Goal: Task Accomplishment & Management: Complete application form

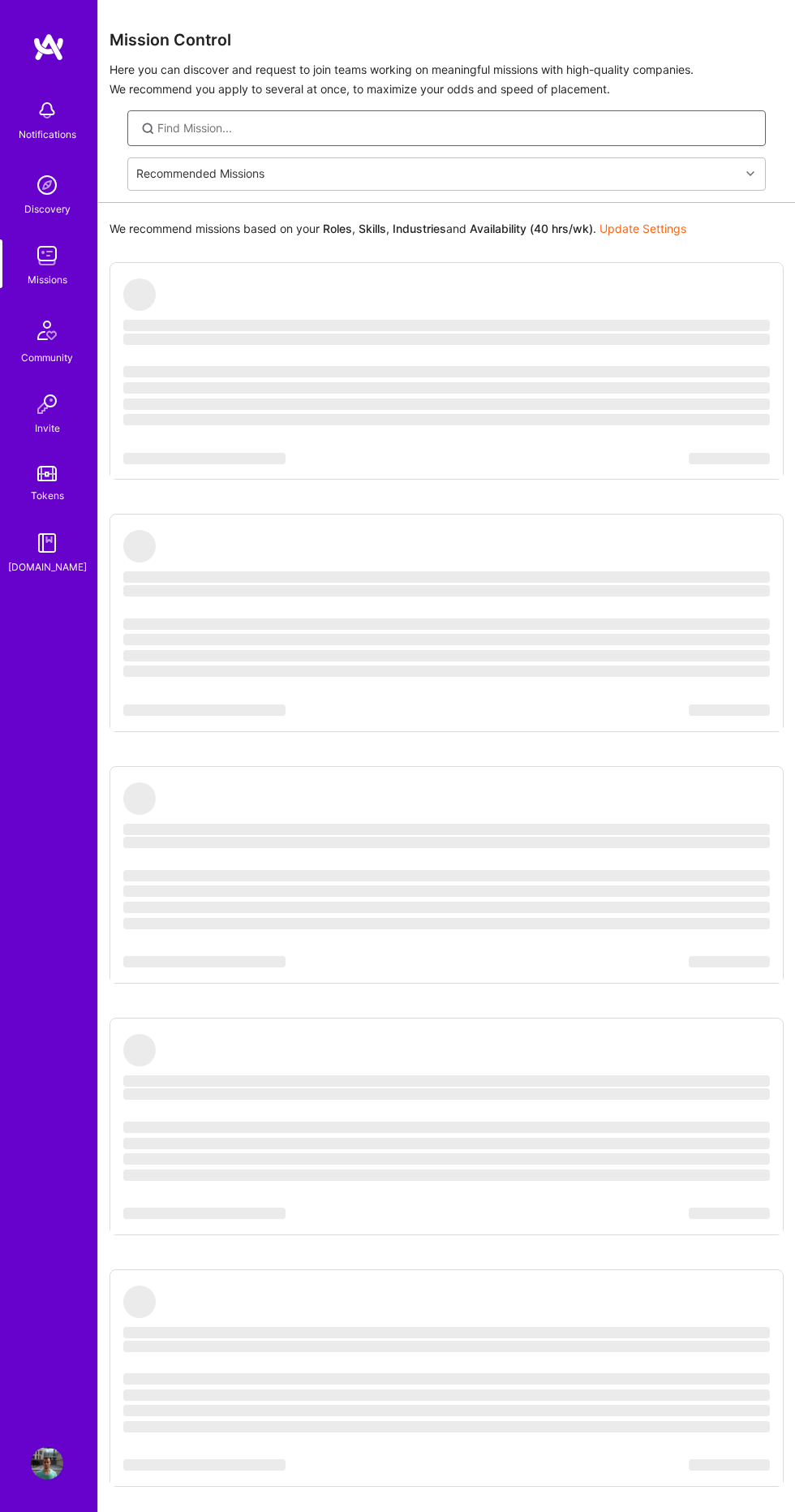
click at [210, 126] on input at bounding box center [455, 128] width 597 height 16
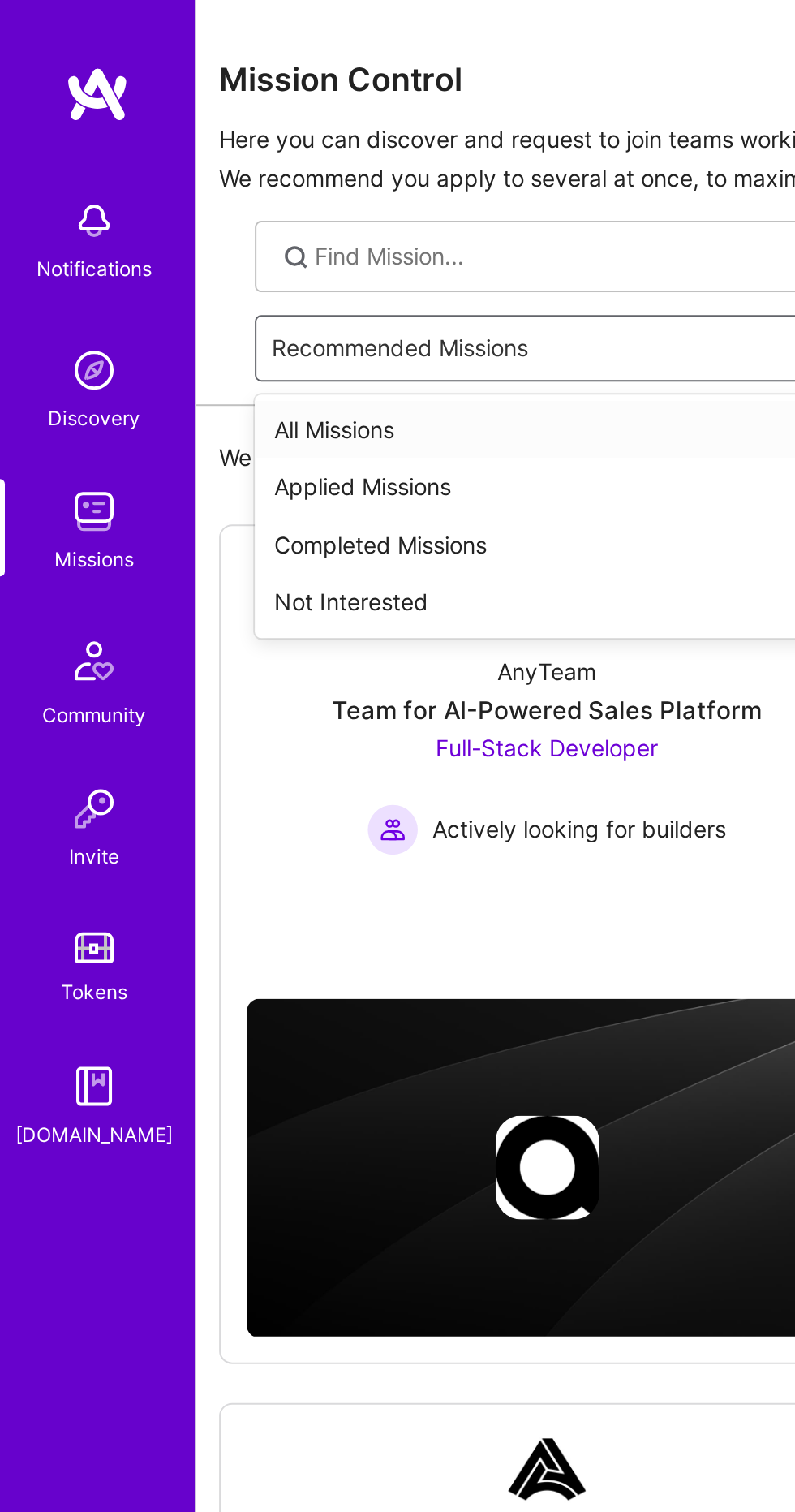
click at [149, 251] on div "Applied Missions" at bounding box center [446, 243] width 638 height 29
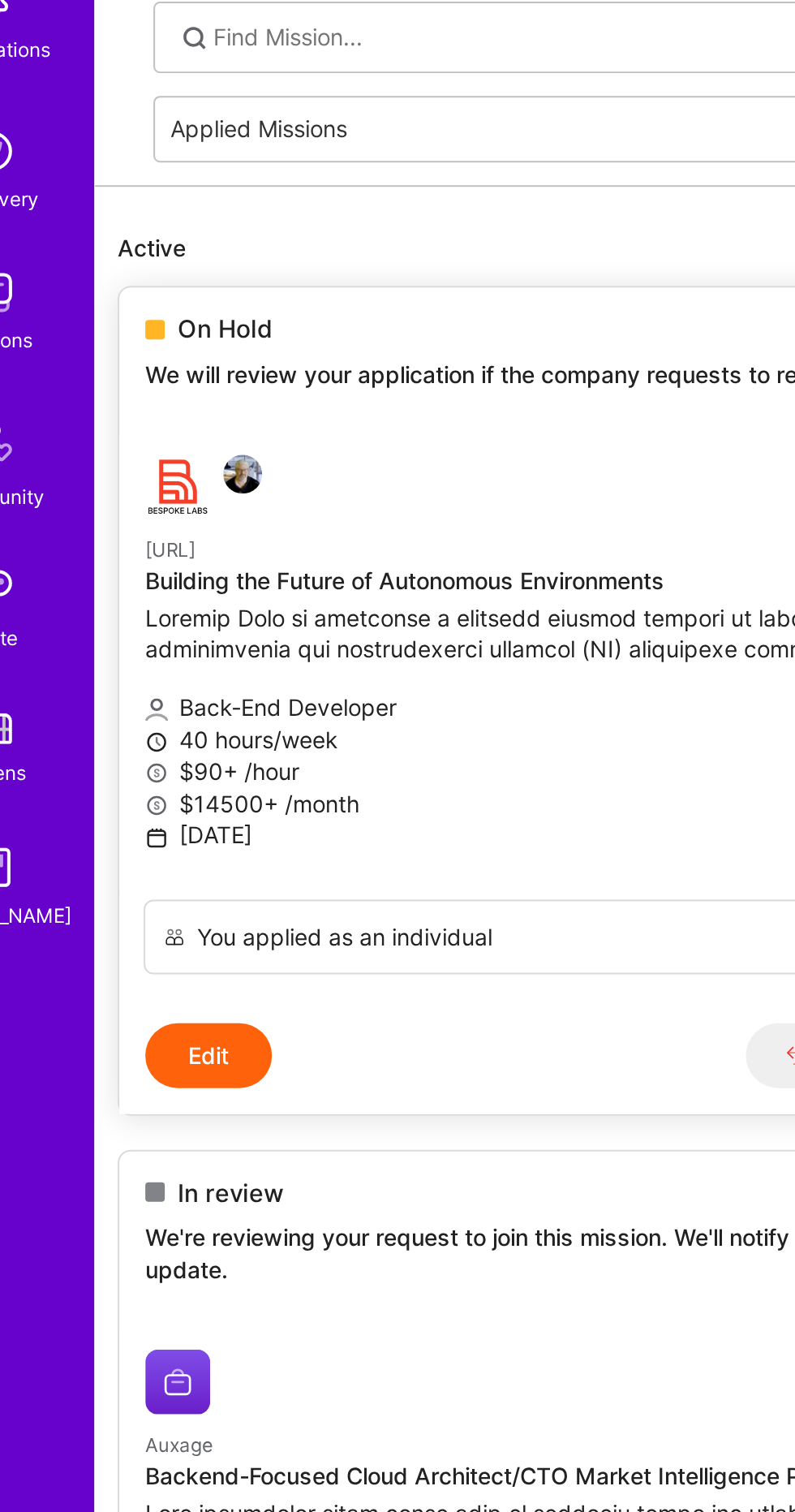
click at [342, 394] on p "[URL]" at bounding box center [358, 384] width 469 height 18
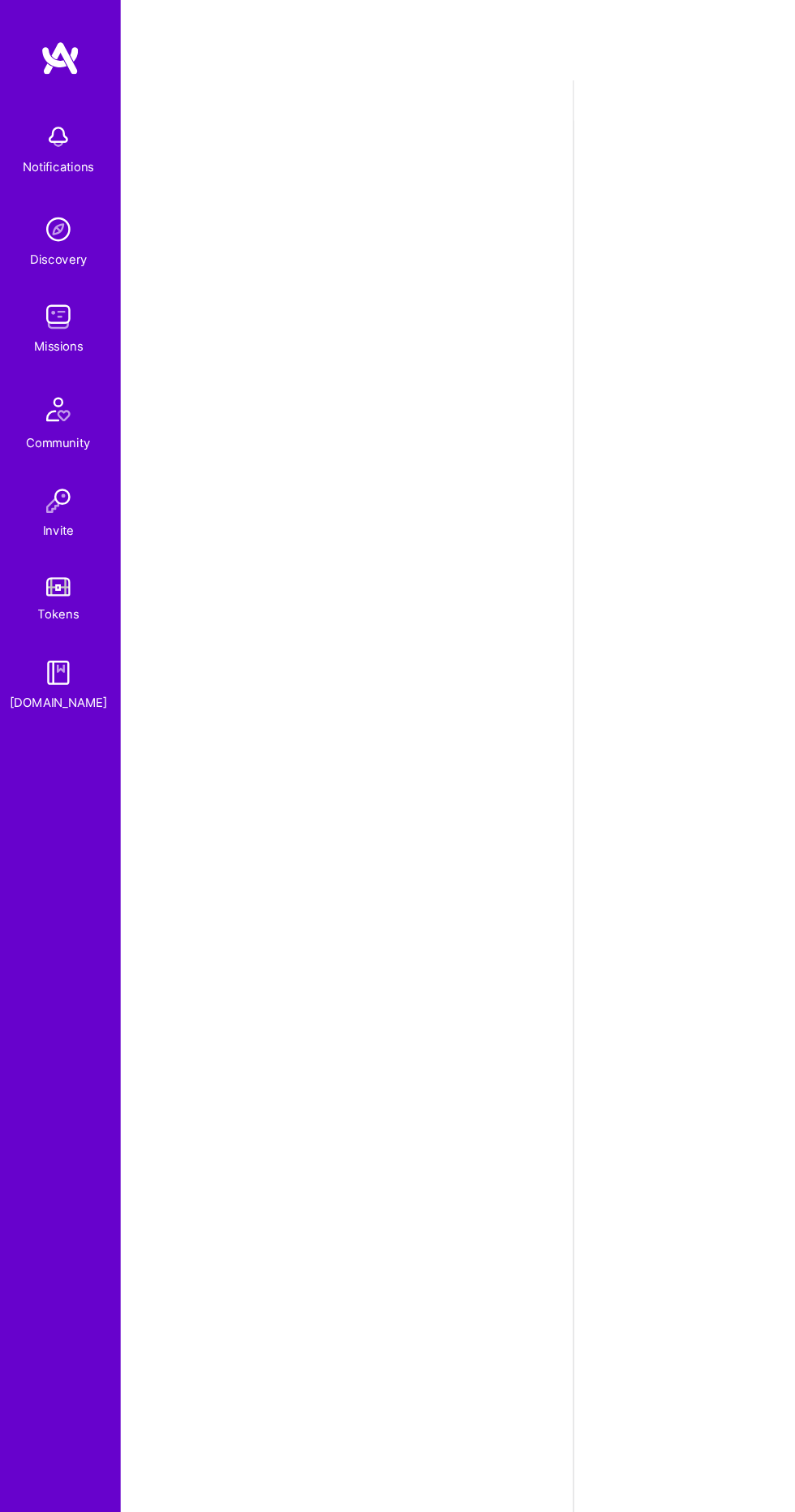
select select "US"
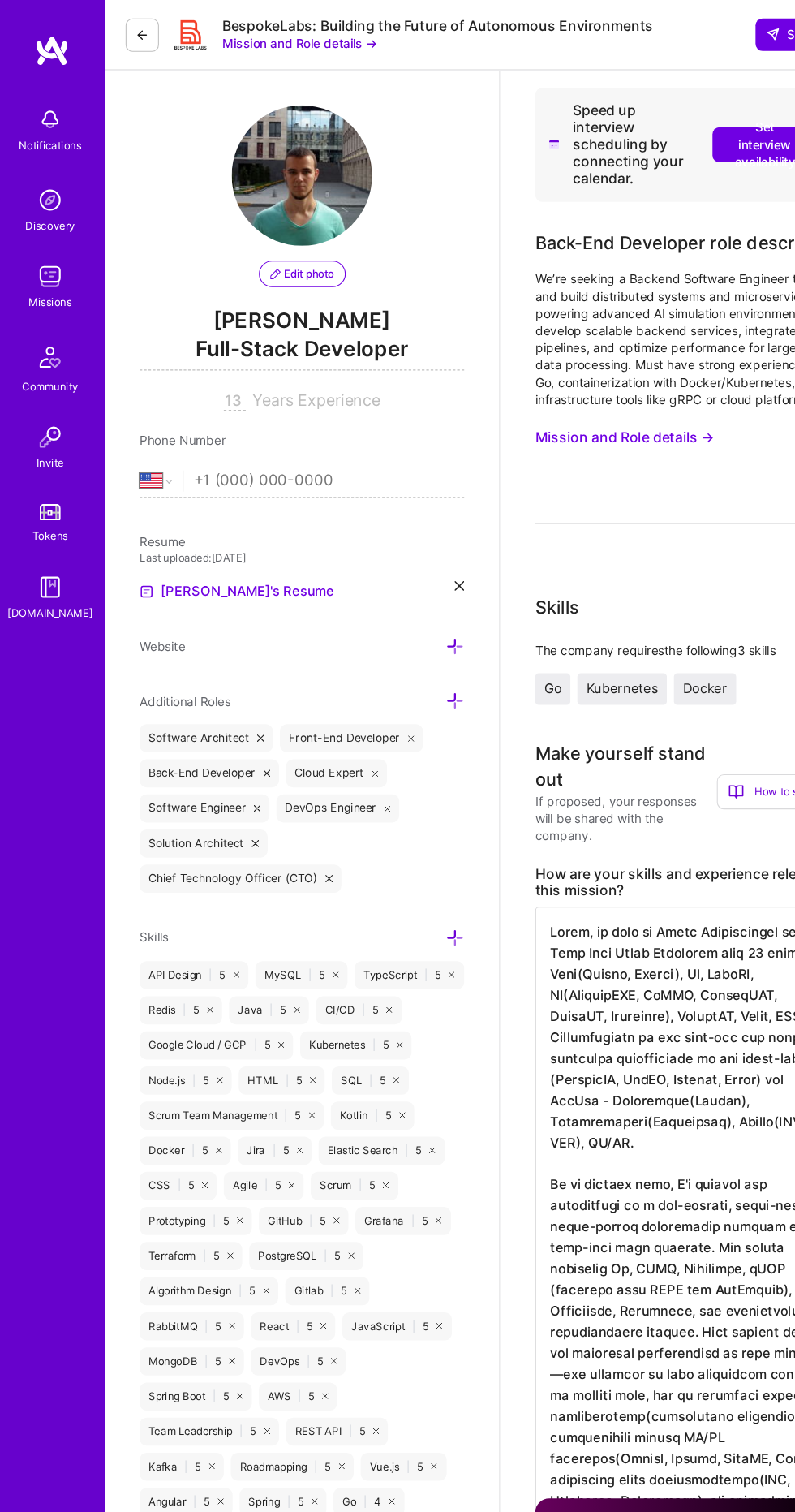
click at [135, 40] on button at bounding box center [132, 32] width 30 height 30
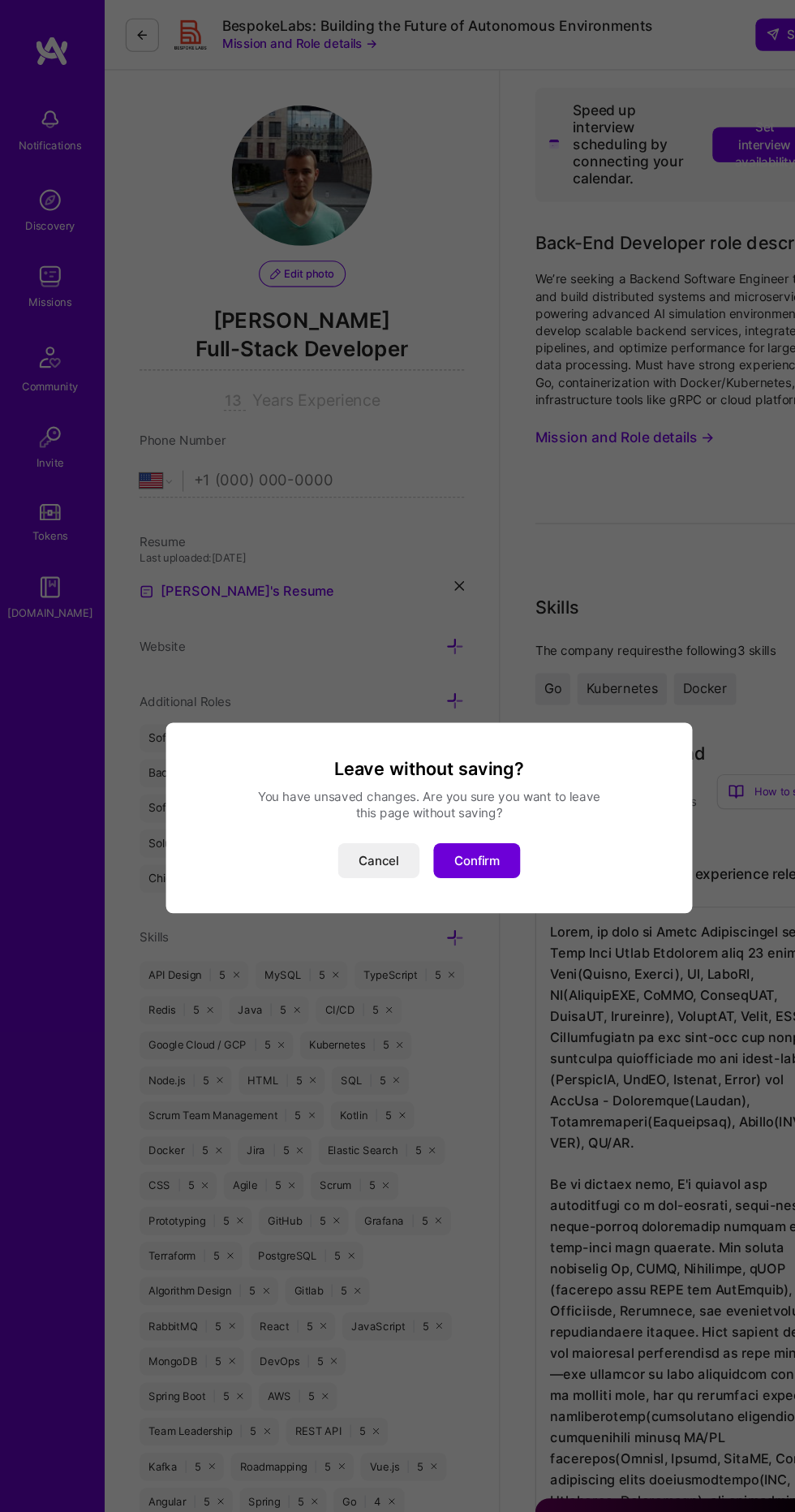
click at [472, 812] on button "Confirm" at bounding box center [441, 795] width 81 height 32
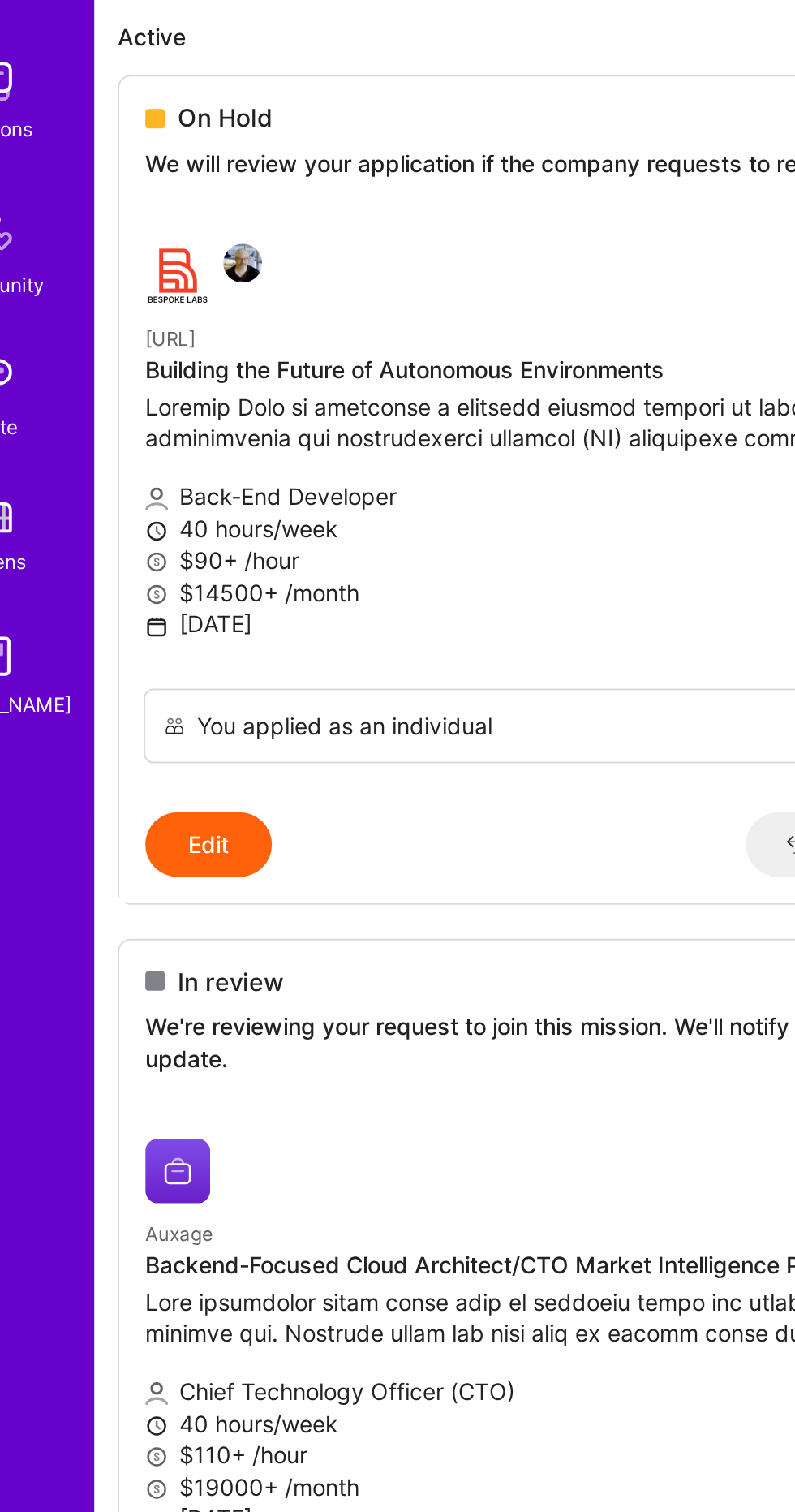
click at [237, 746] on p "We're reviewing your request to join this mission. We'll notify you when we hav…" at bounding box center [358, 736] width 469 height 31
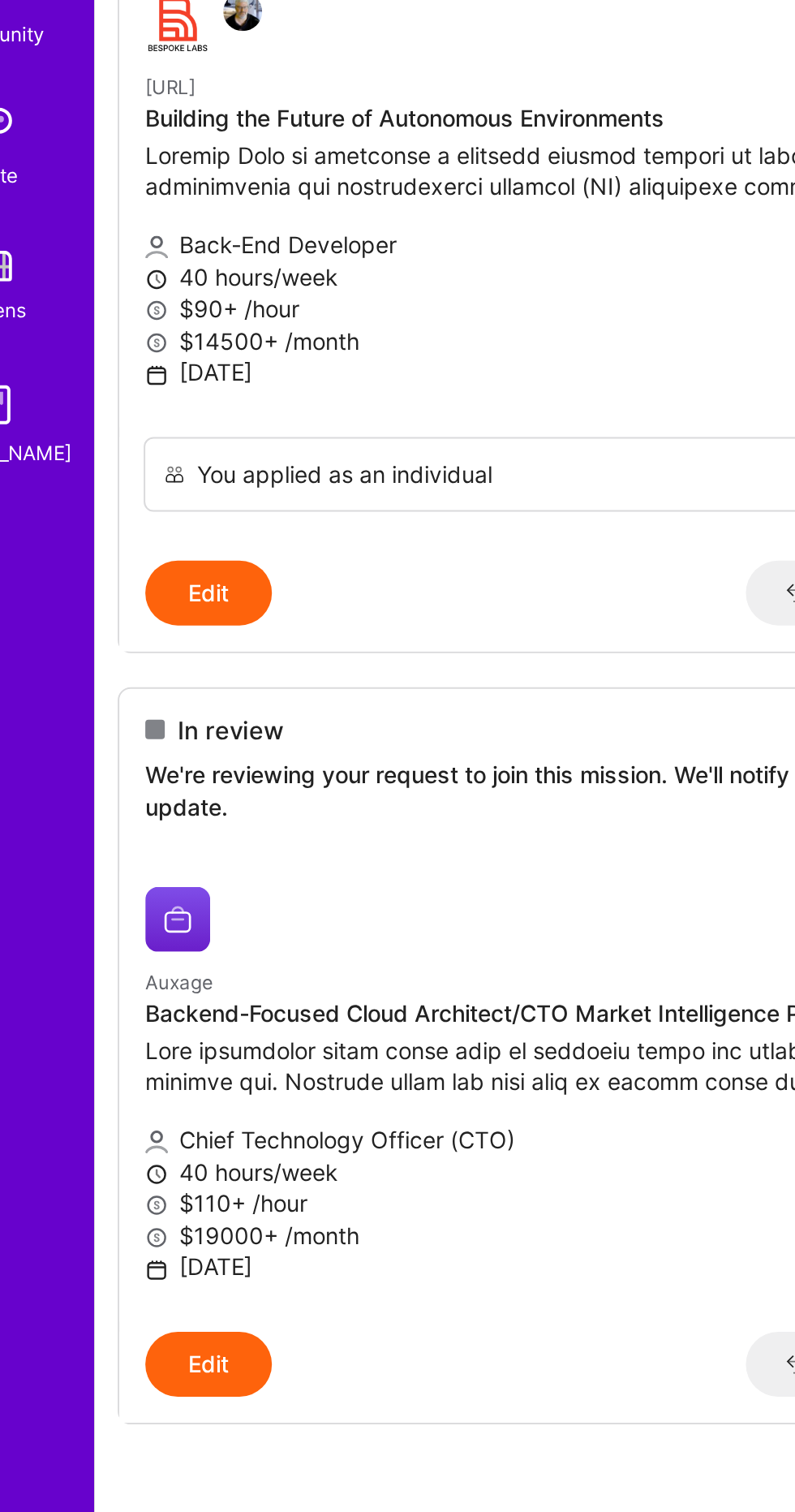
click at [307, 766] on div "In review We're reviewing your request to join this mission. We'll notify you w…" at bounding box center [358, 729] width 495 height 87
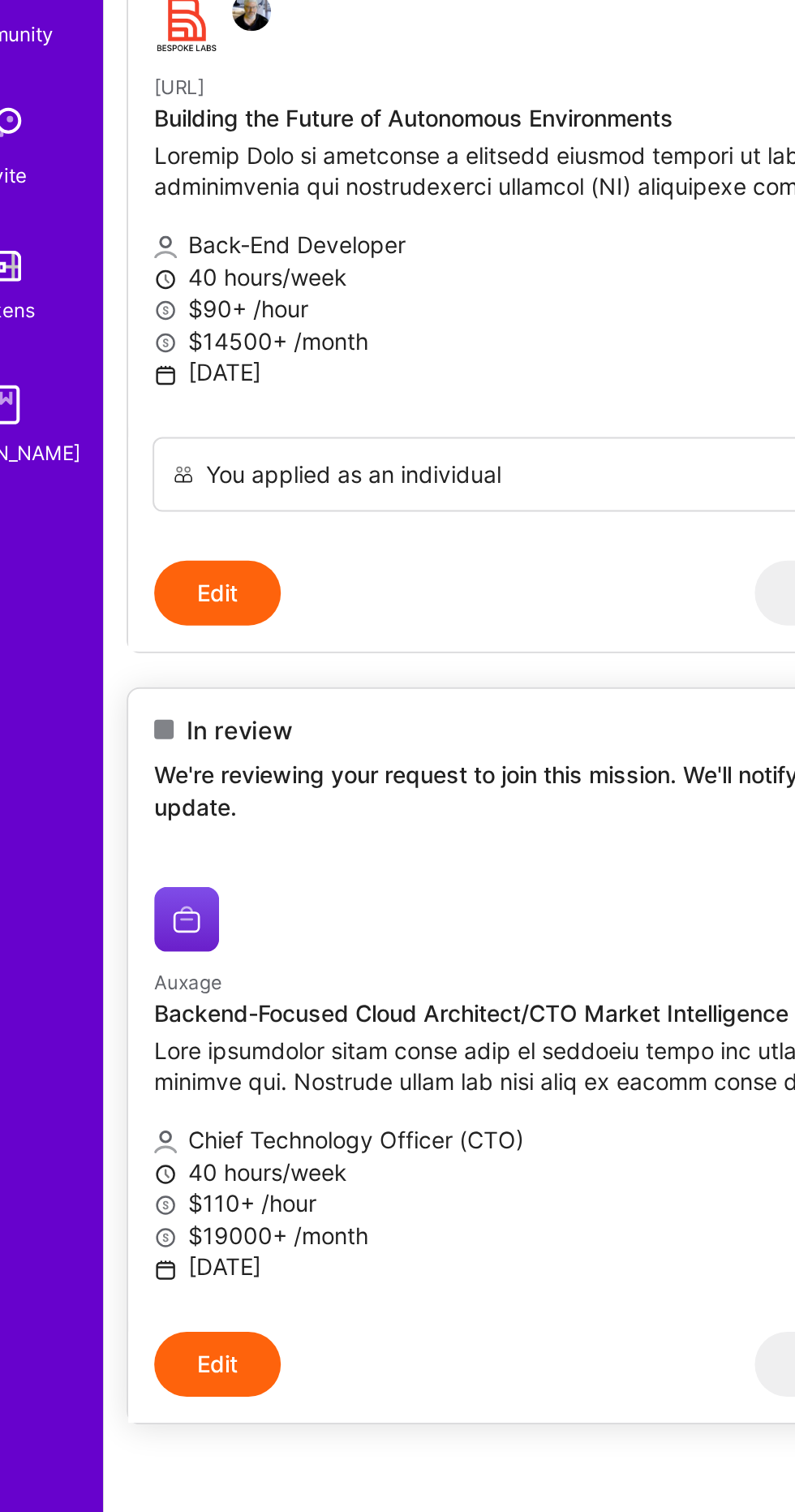
click at [149, 1037] on button "Edit" at bounding box center [155, 1023] width 64 height 32
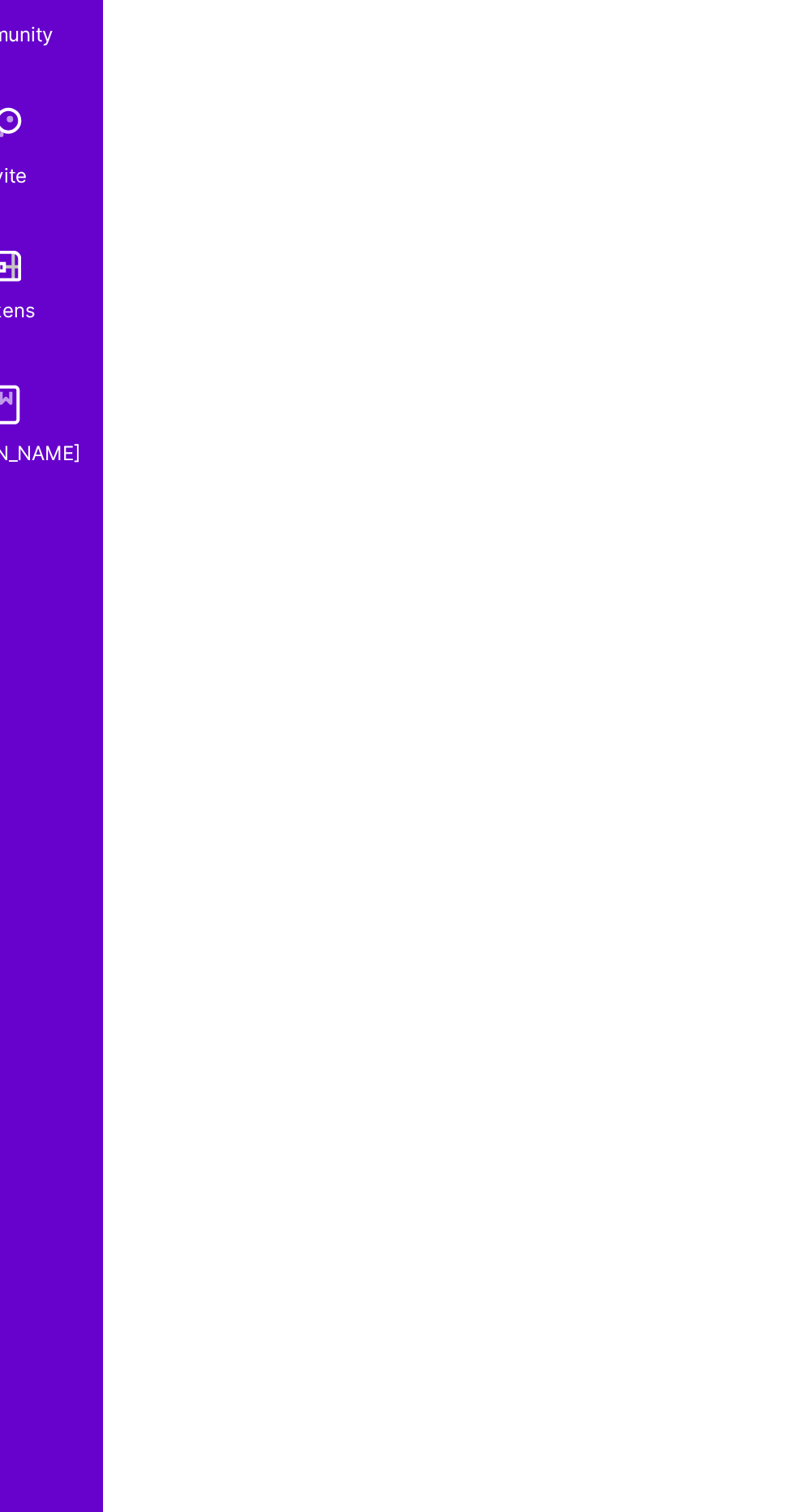
select select "US"
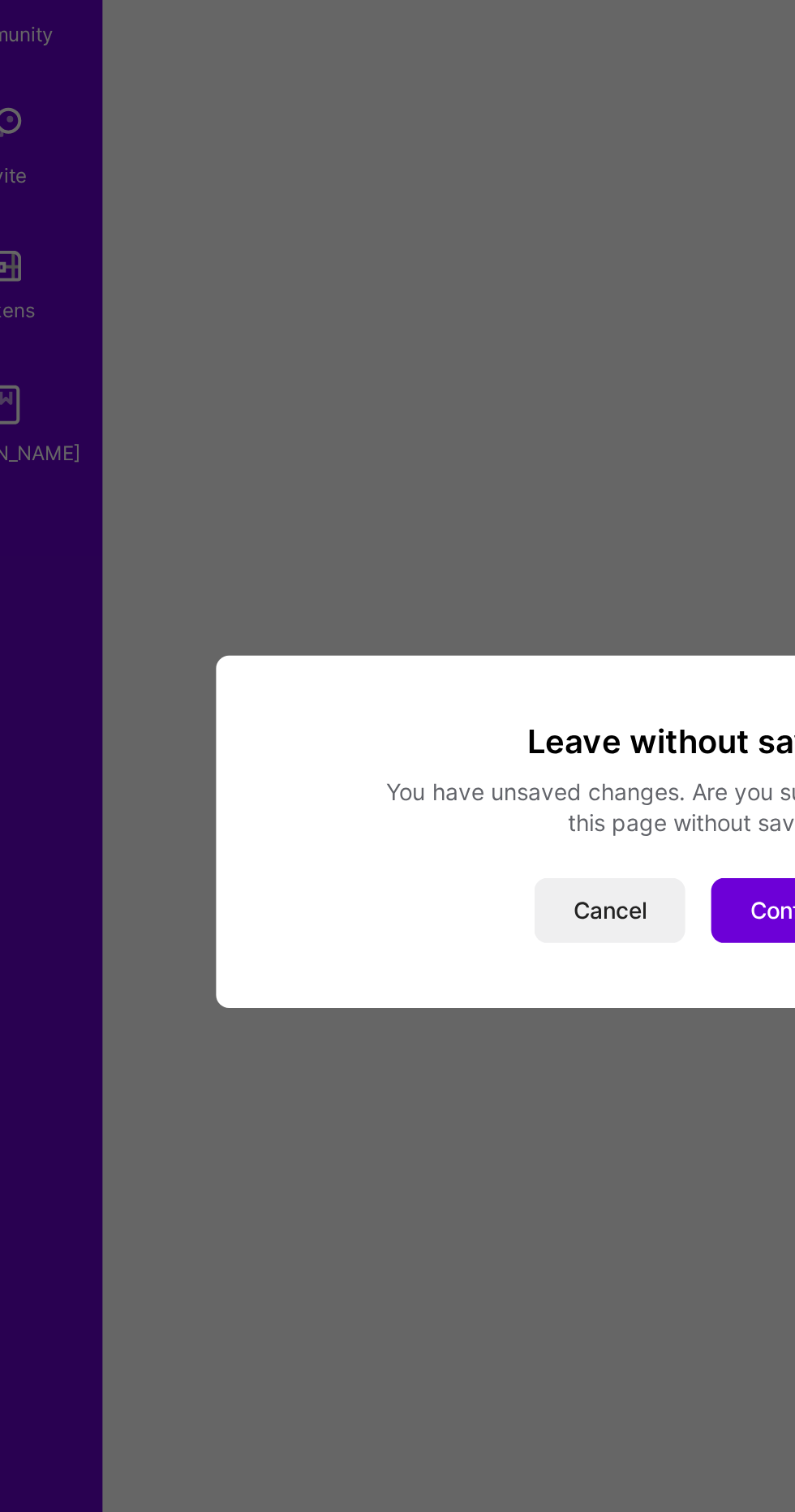
click at [424, 812] on button "Confirm" at bounding box center [441, 795] width 81 height 32
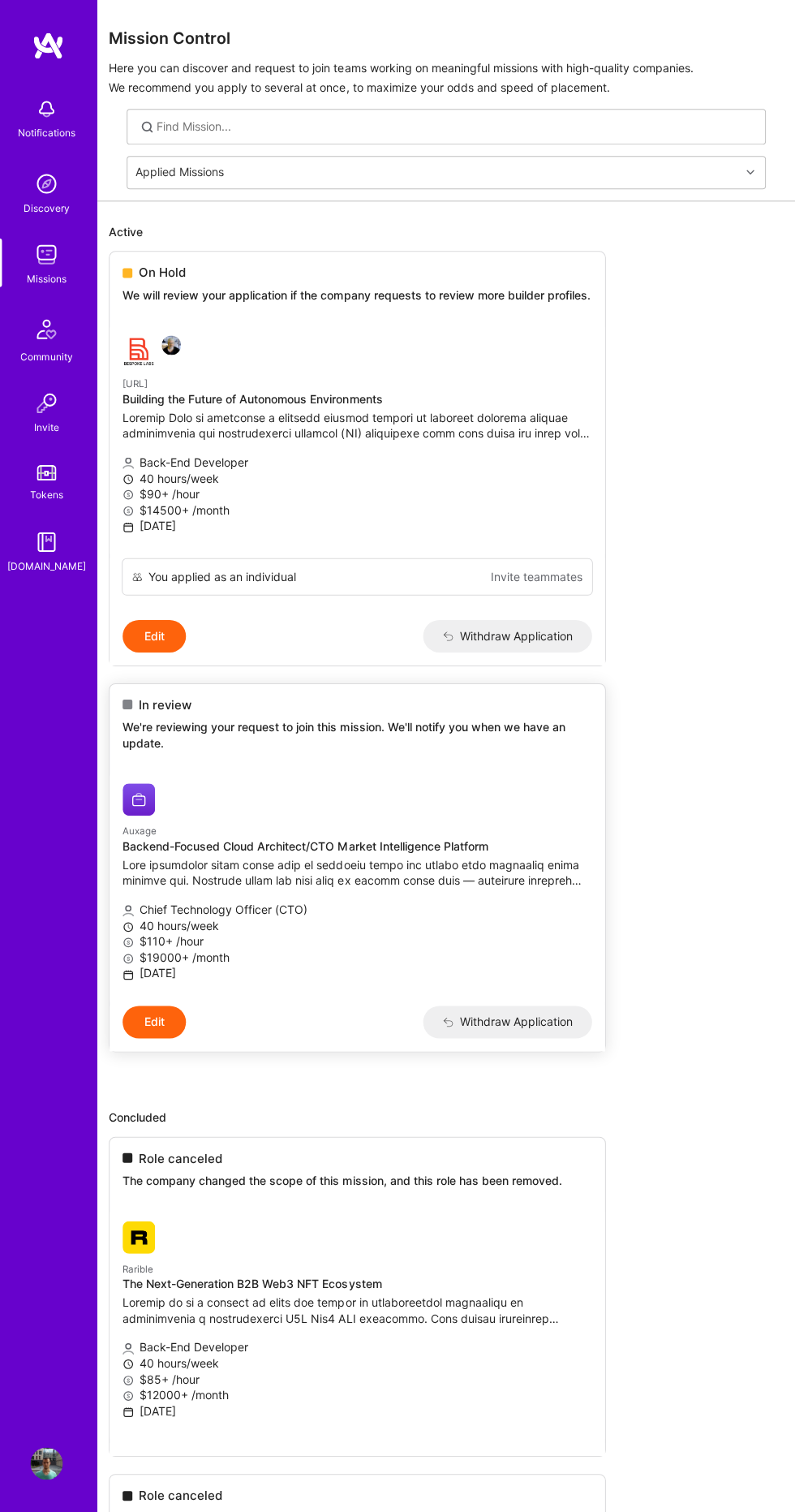
click at [495, 854] on h4 "Backend-Focused Cloud Architect/CTO Market Intelligence Platform" at bounding box center [358, 848] width 469 height 14
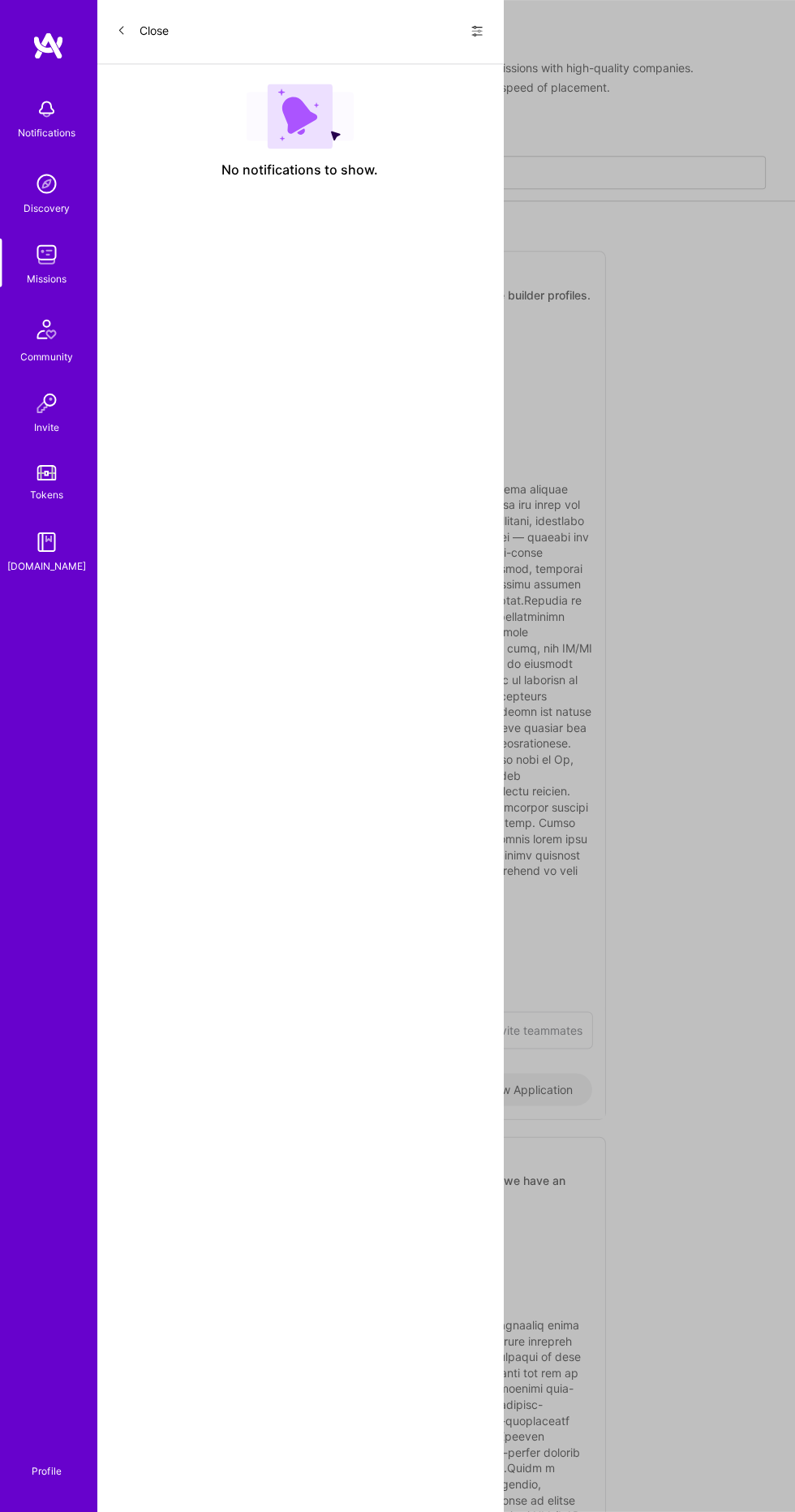
select select "US"
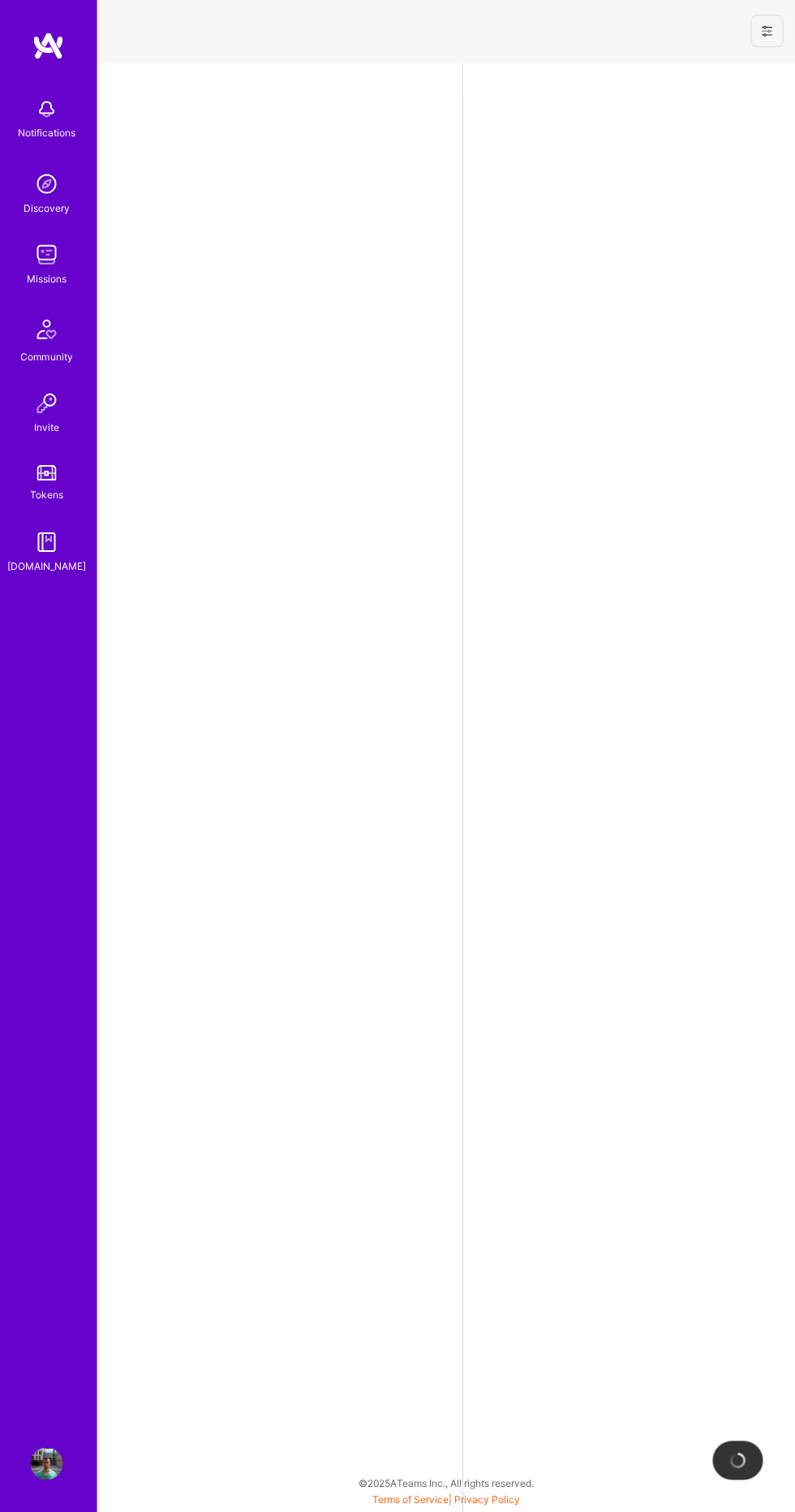
select select "US"
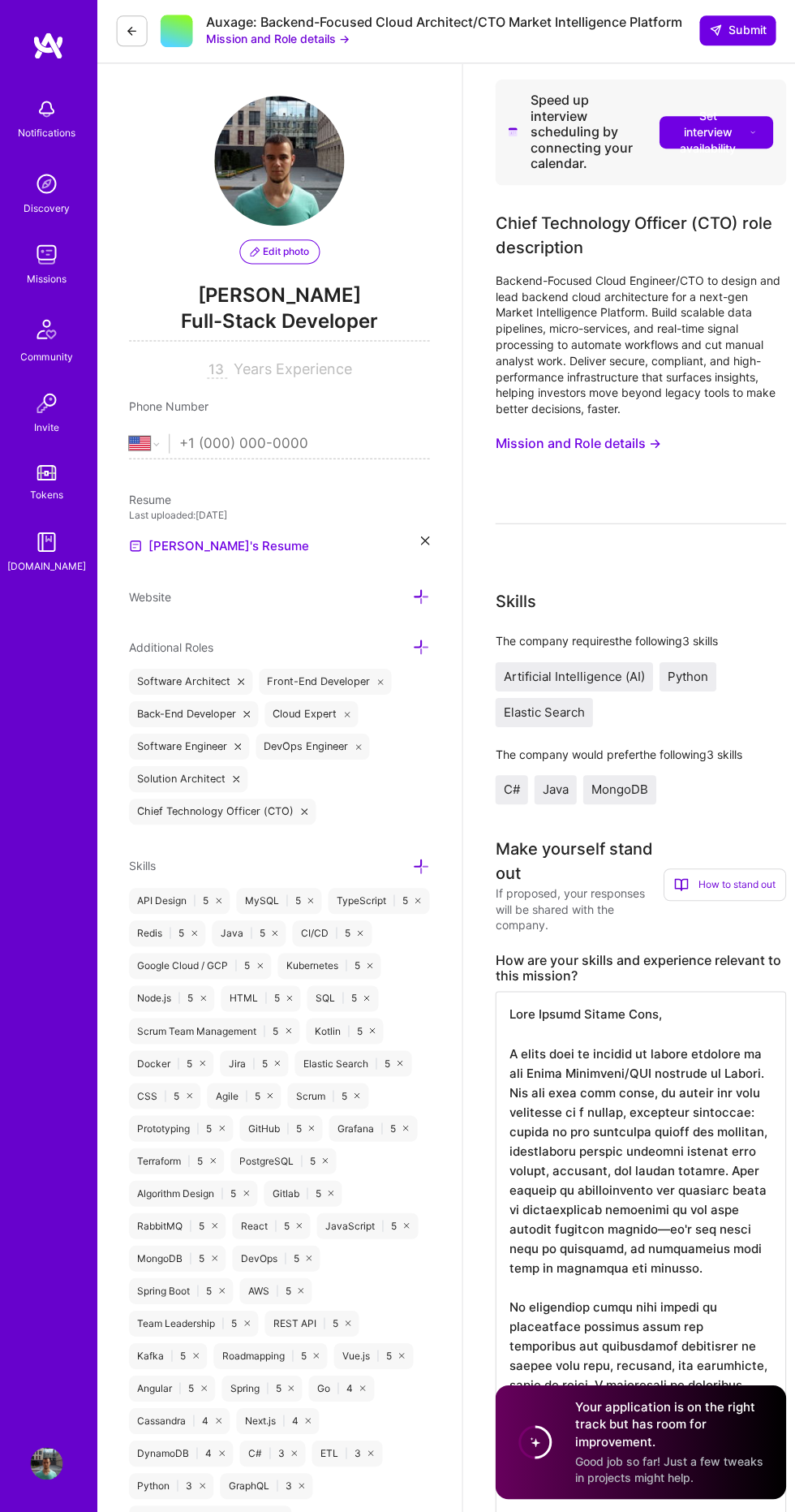
scroll to position [107, 0]
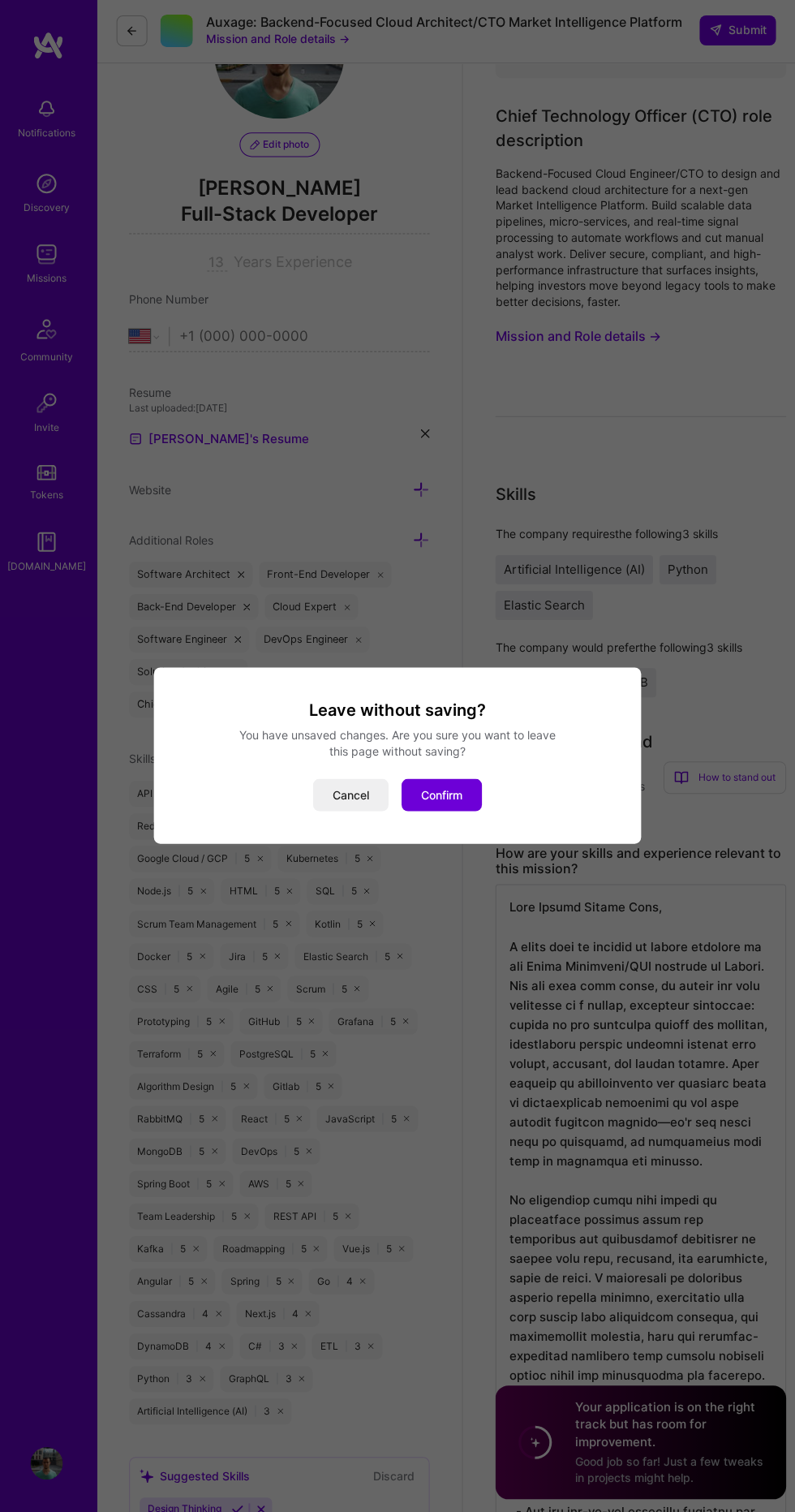
click at [466, 799] on button "Confirm" at bounding box center [441, 795] width 81 height 32
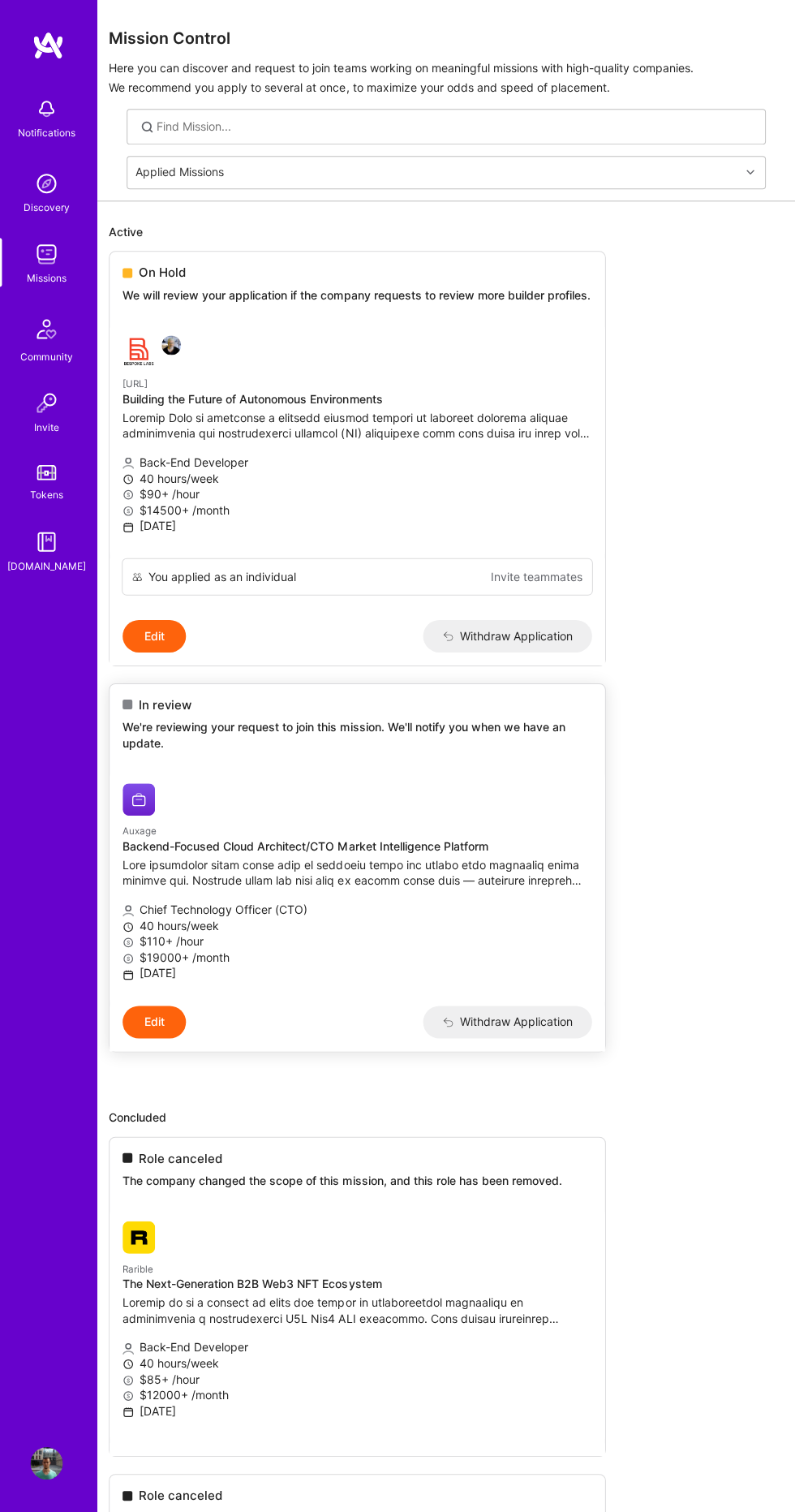
click at [377, 905] on div "Chief Technology Officer (CTO) 40 hours/week $110+ /hour $19000+ /month [DATE]" at bounding box center [358, 943] width 469 height 101
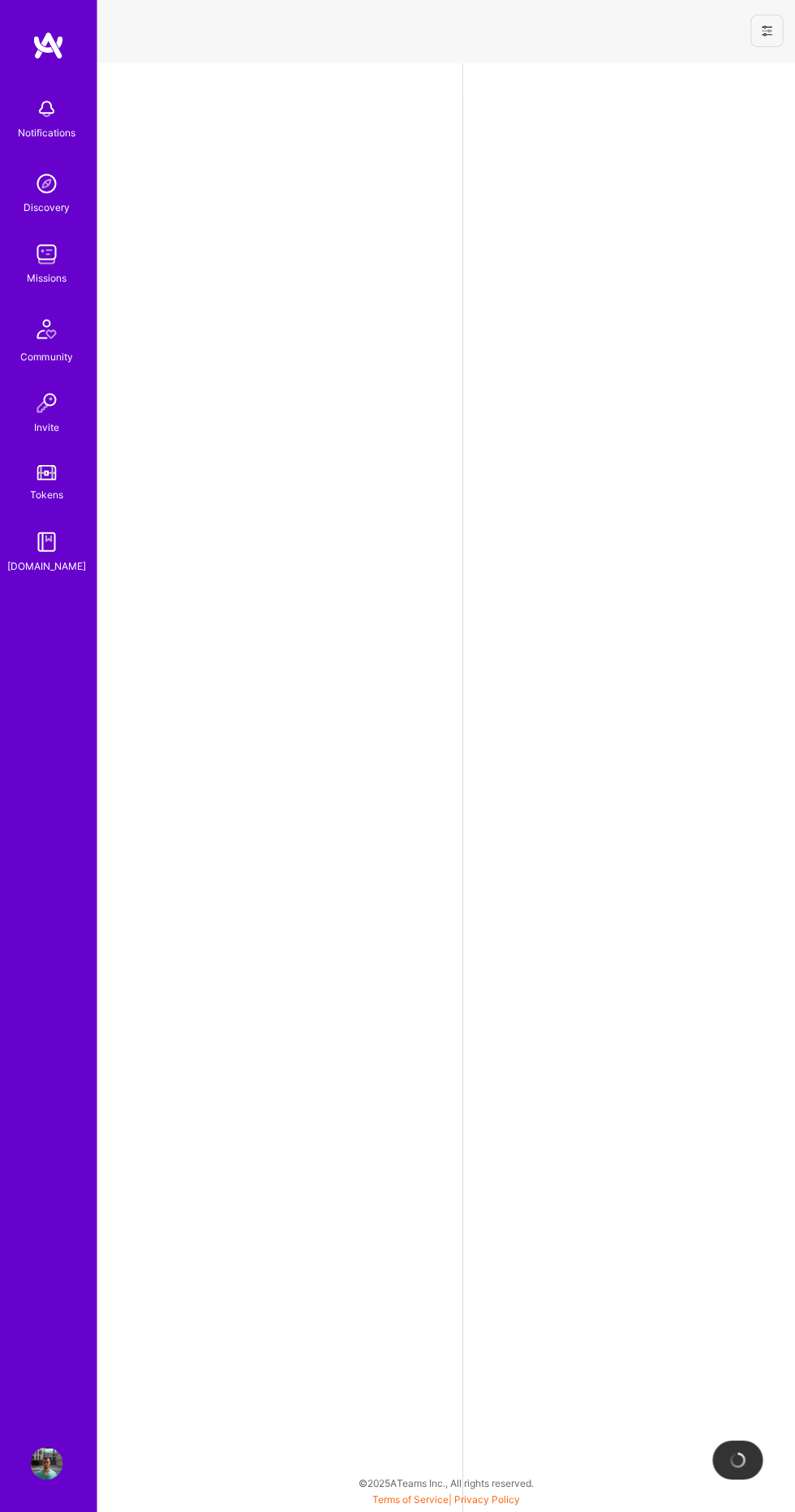
select select "US"
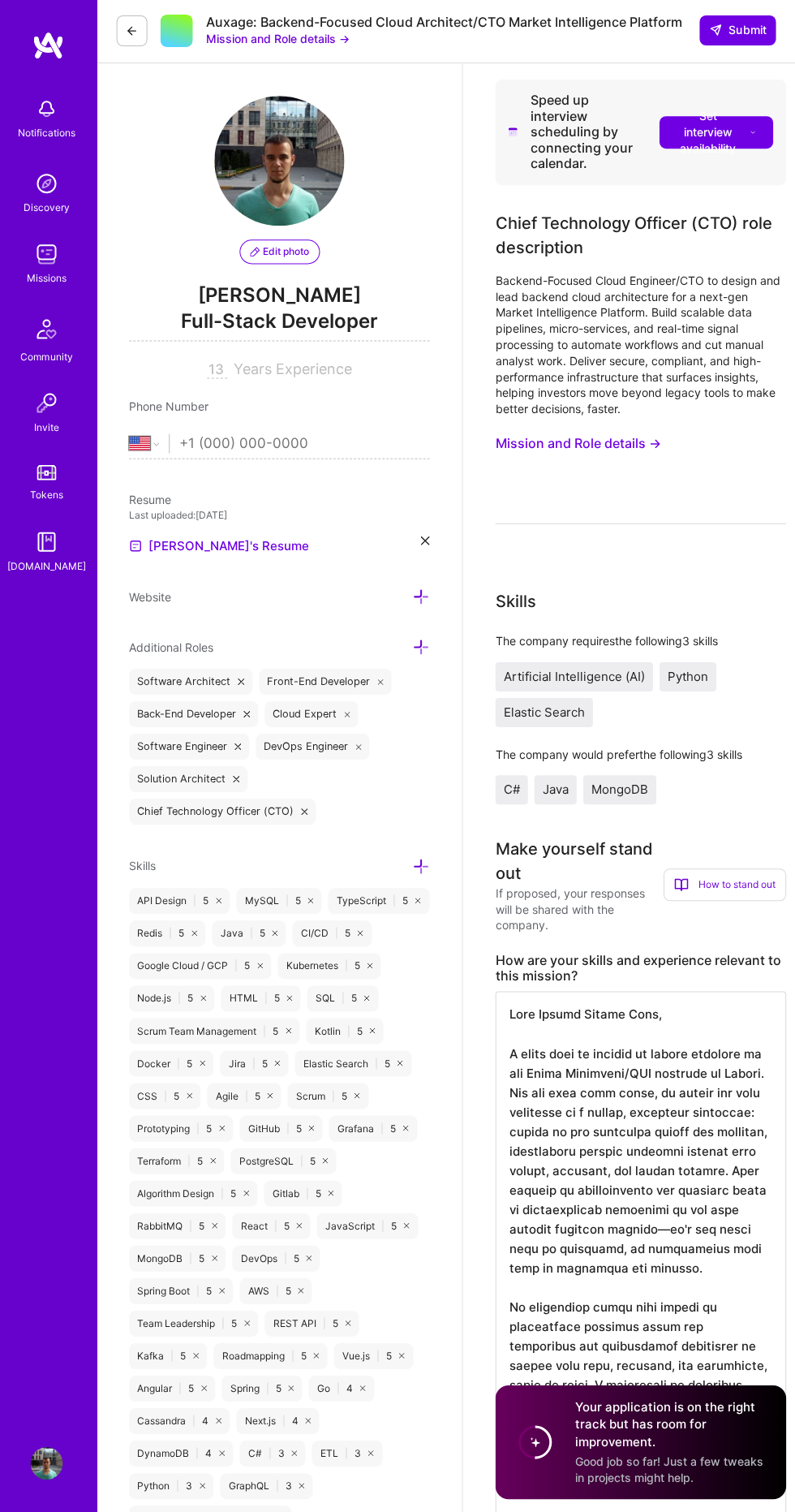
click at [244, 40] on button "Mission and Role details →" at bounding box center [277, 40] width 143 height 16
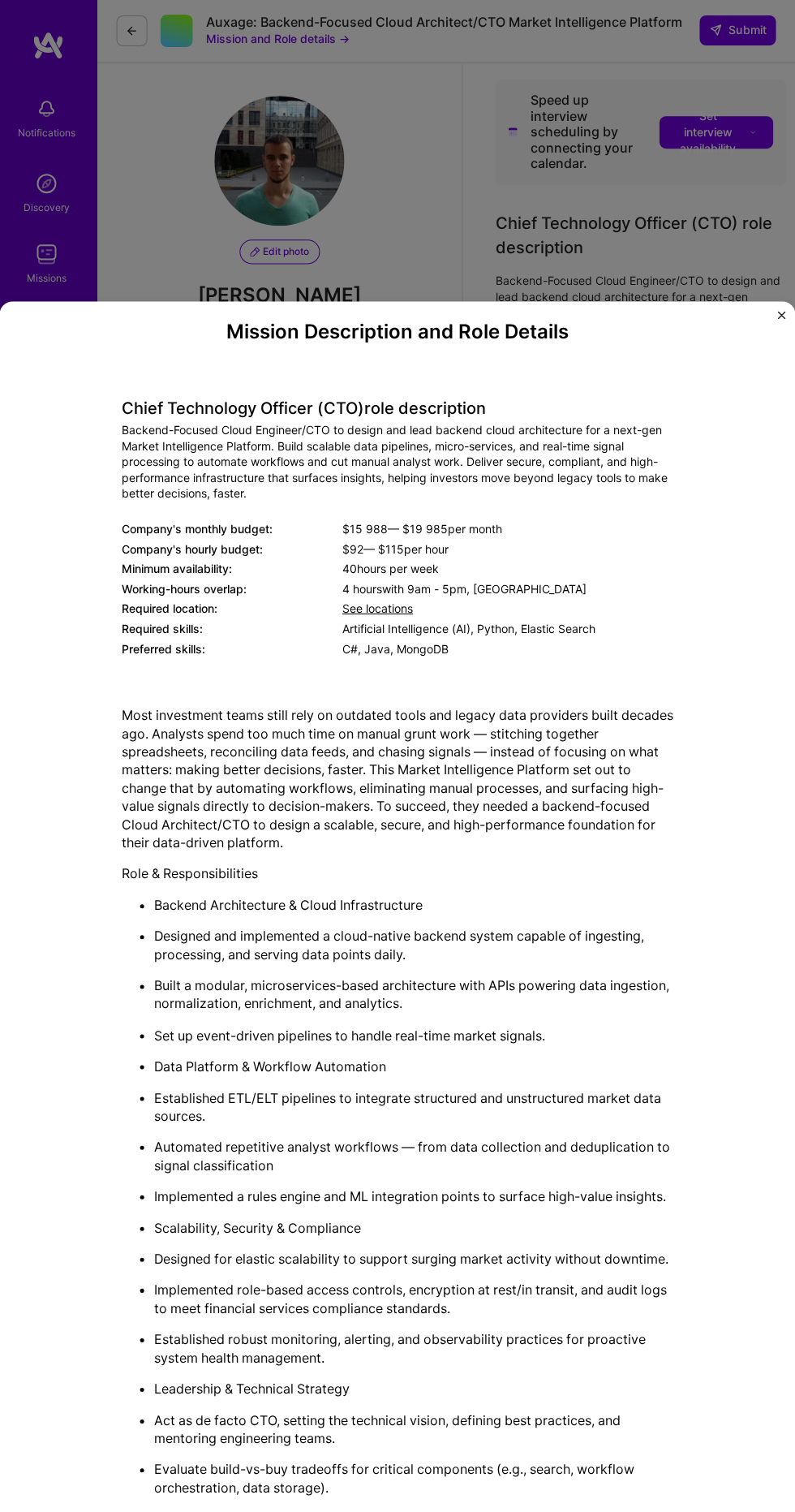
click at [139, 49] on div "Mission Description and Role Details Chief Technology Officer (CTO) role descri…" at bounding box center [398, 756] width 795 height 1512
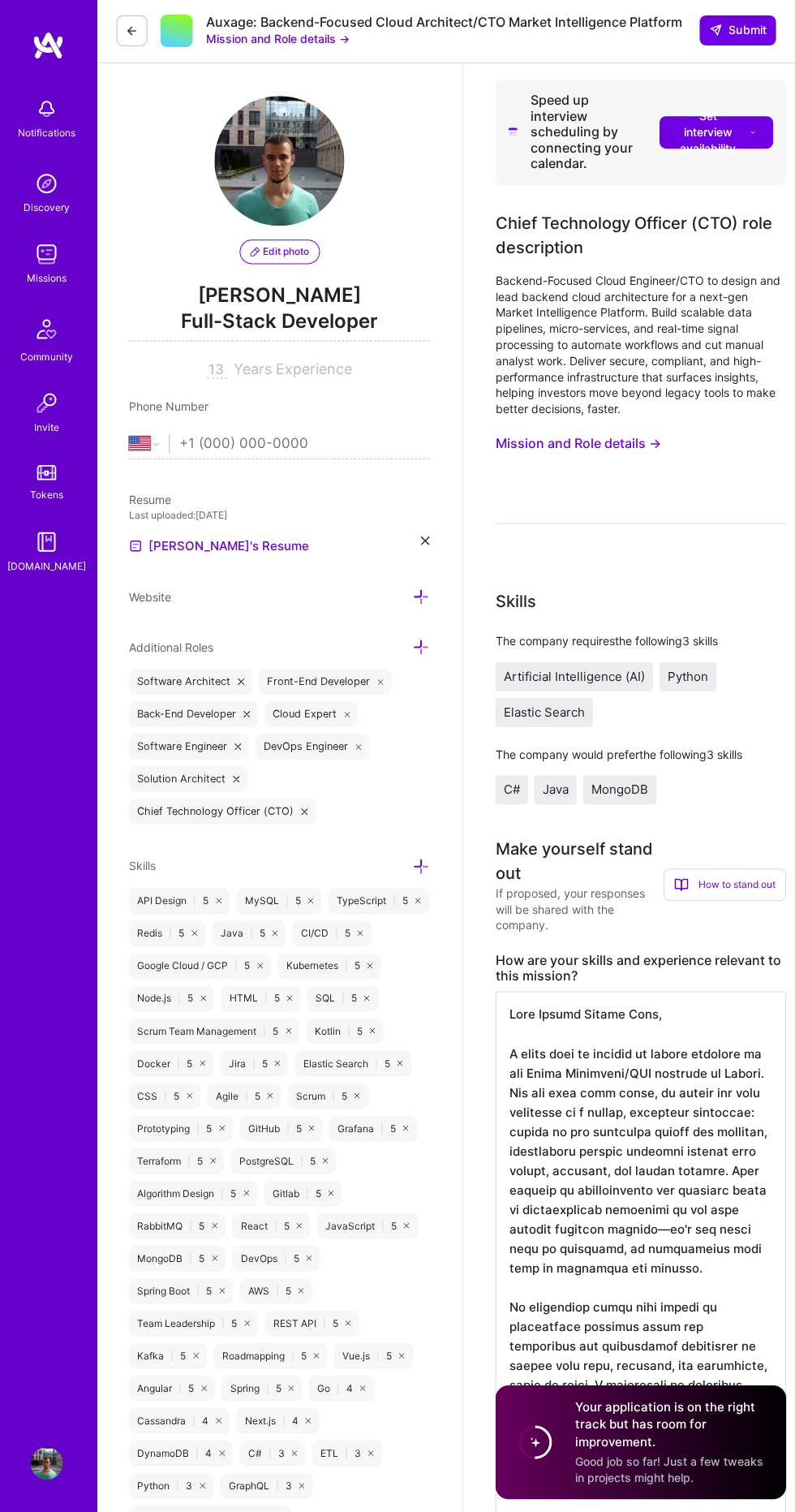
click at [132, 31] on icon at bounding box center [133, 32] width 13 height 13
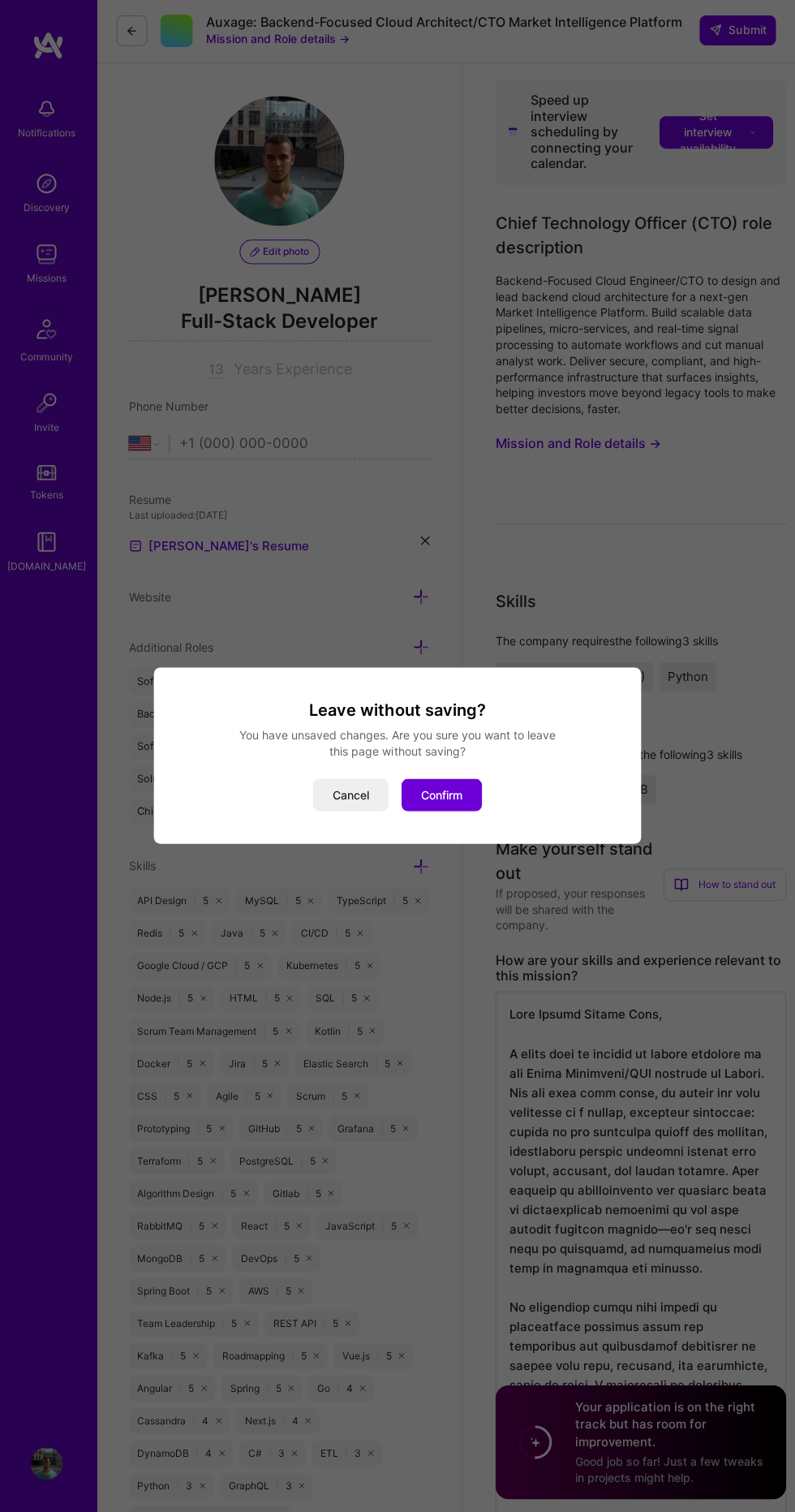
click at [464, 812] on button "Confirm" at bounding box center [441, 795] width 81 height 32
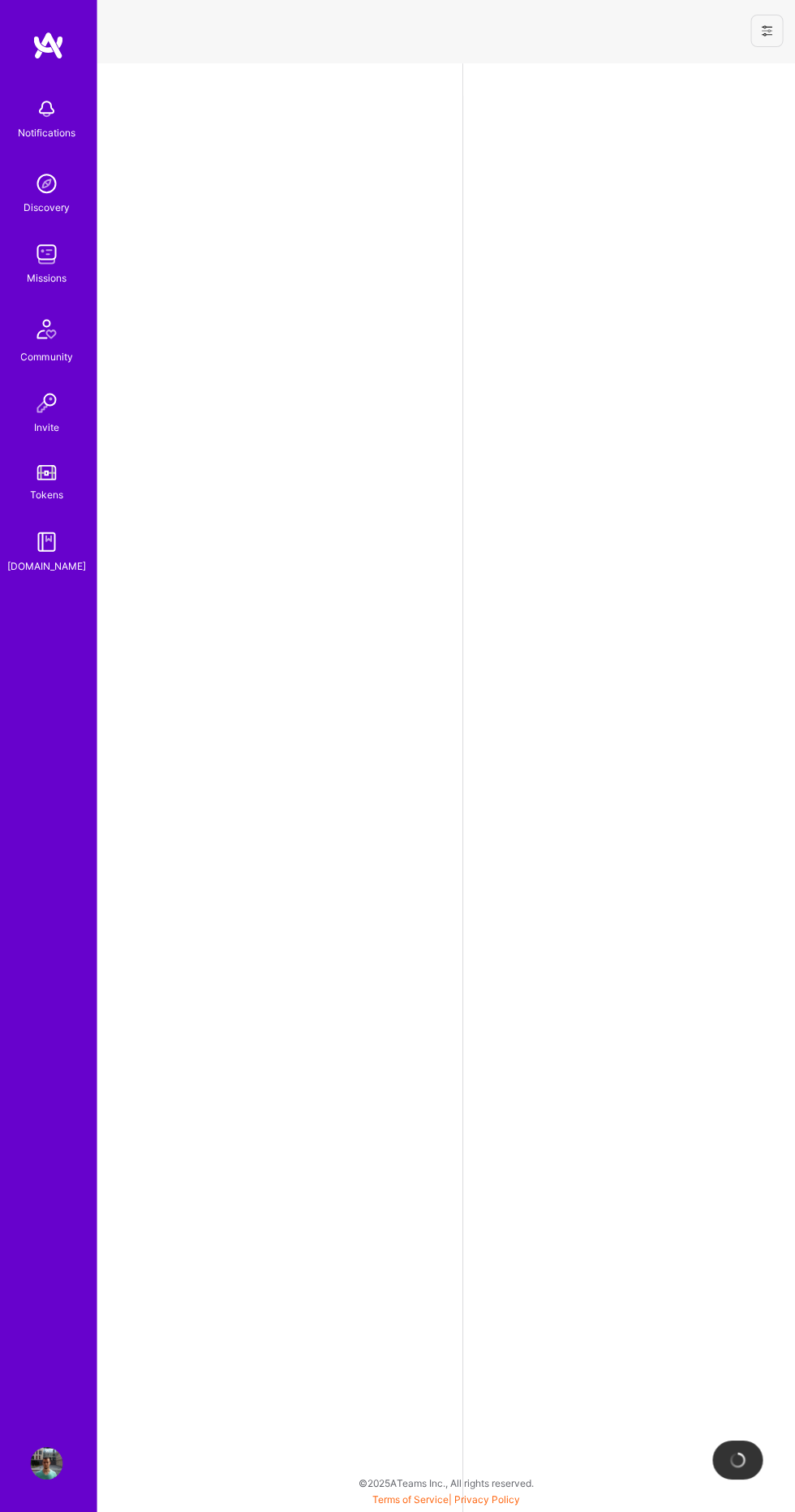
select select "US"
